Goal: Obtain resource: Download file/media

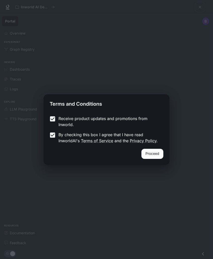
click at [149, 154] on button "Proceed" at bounding box center [152, 154] width 22 height 10
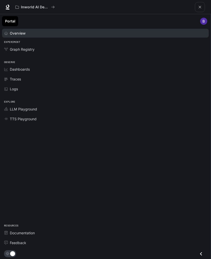
click at [25, 37] on link "Overview" at bounding box center [105, 33] width 207 height 9
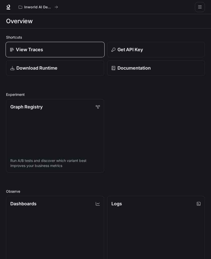
click at [32, 54] on link "View Traces" at bounding box center [55, 50] width 99 height 16
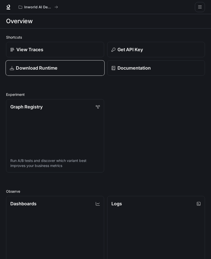
click at [37, 73] on link "Download Runtime" at bounding box center [55, 68] width 99 height 16
